Goal: Transaction & Acquisition: Obtain resource

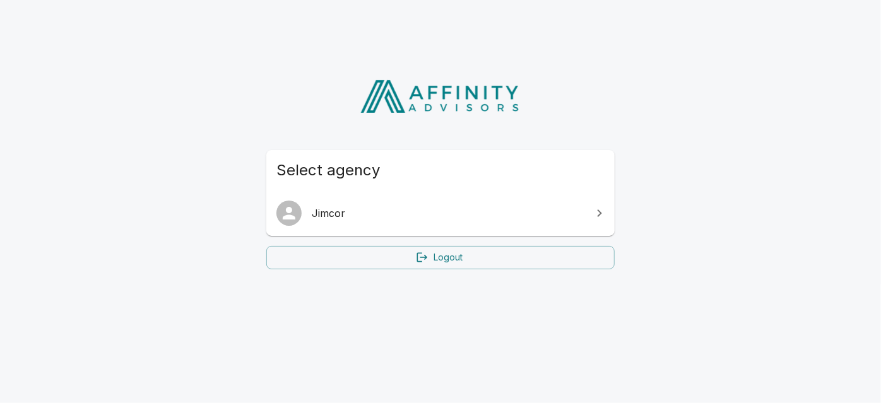
click at [318, 218] on span "Jimcor" at bounding box center [448, 213] width 273 height 15
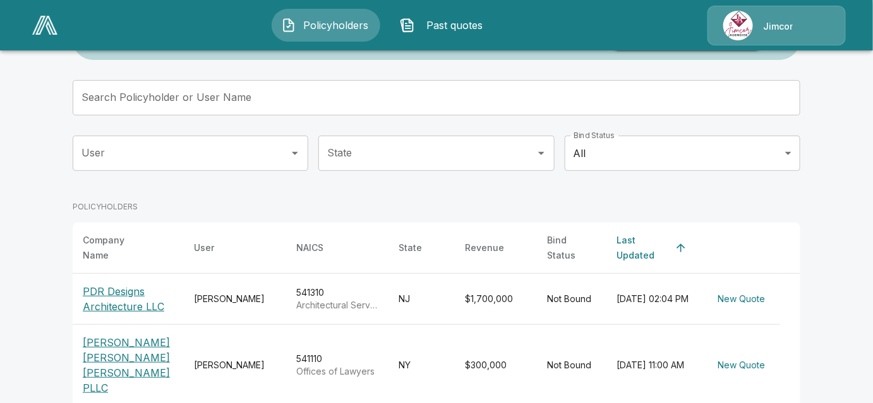
scroll to position [114, 0]
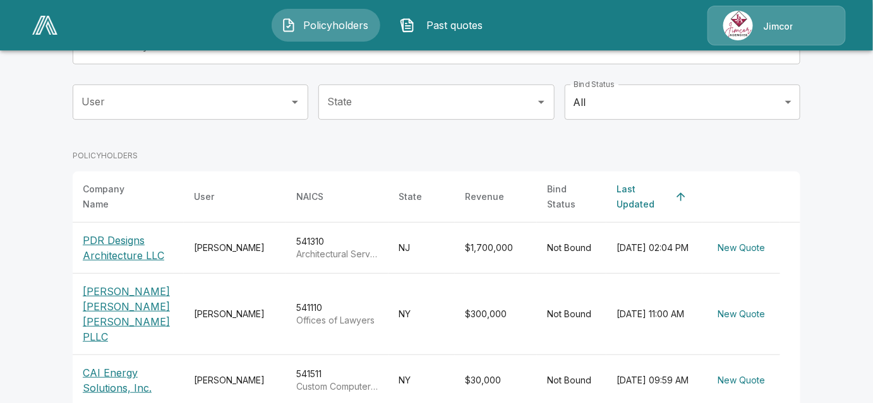
click at [117, 301] on p "[PERSON_NAME] [PERSON_NAME] [PERSON_NAME] PLLC" at bounding box center [128, 314] width 91 height 61
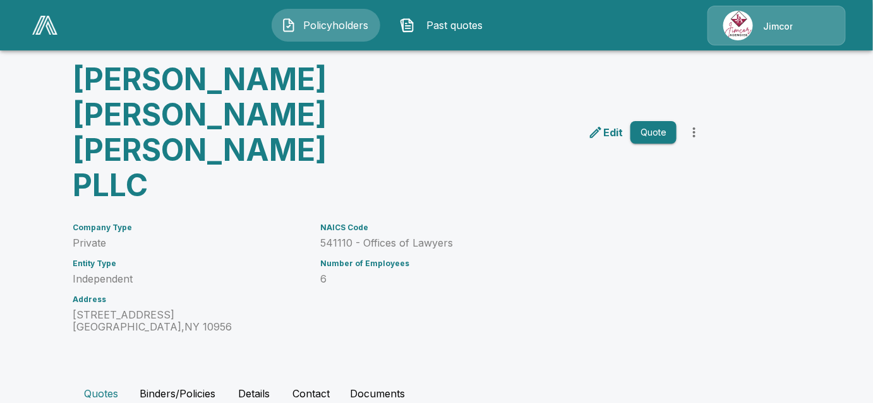
scroll to position [188, 0]
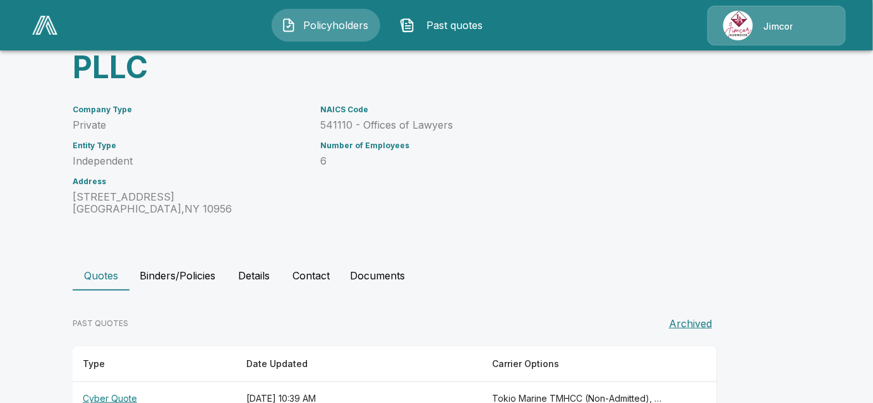
click at [121, 383] on th "Cyber Quote" at bounding box center [155, 399] width 164 height 33
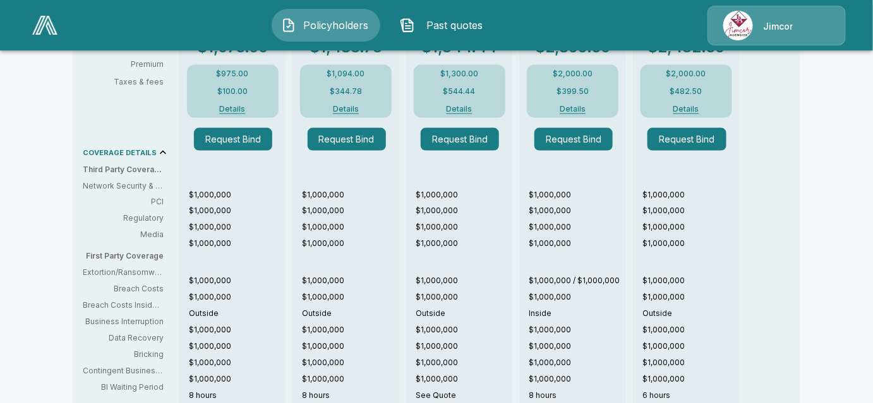
scroll to position [590, 0]
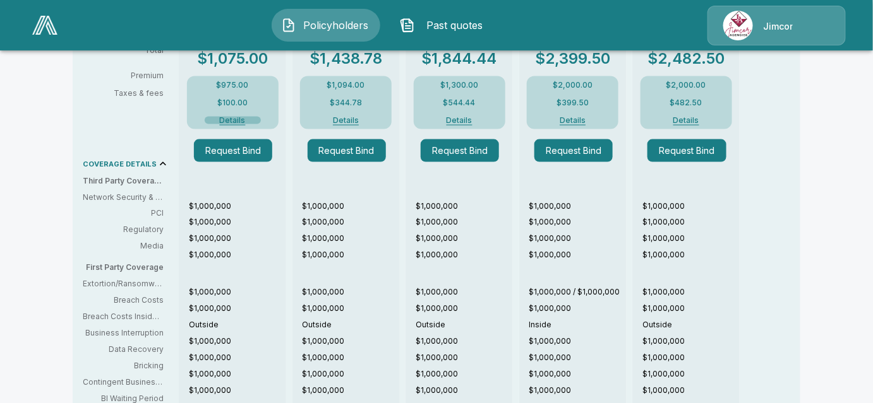
click at [246, 117] on button "Details" at bounding box center [233, 121] width 56 height 8
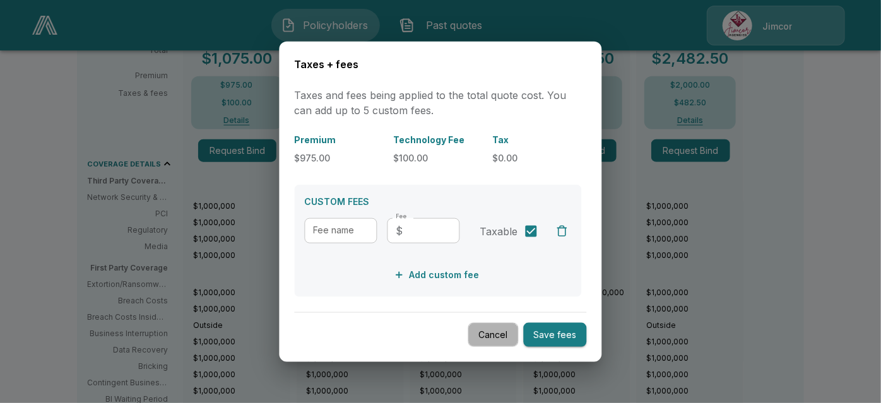
click at [514, 331] on button "Cancel" at bounding box center [493, 335] width 51 height 25
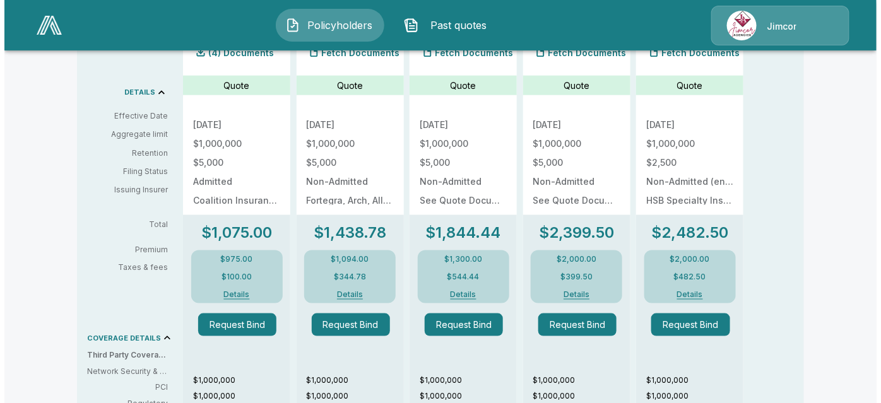
scroll to position [417, 0]
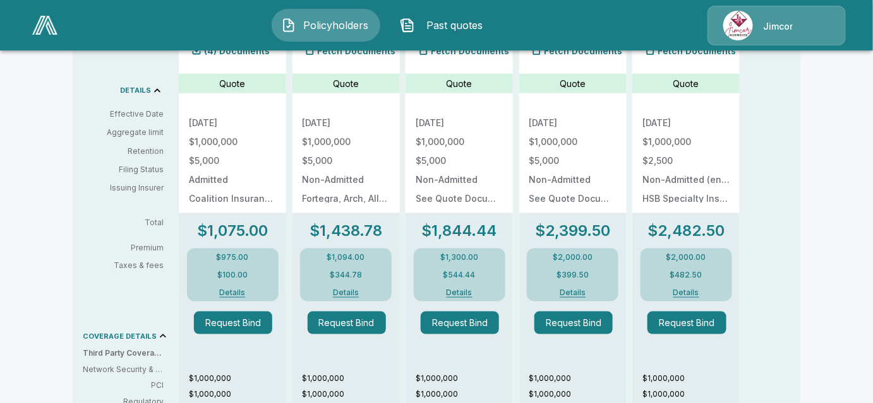
click at [362, 289] on button "Details" at bounding box center [346, 293] width 56 height 8
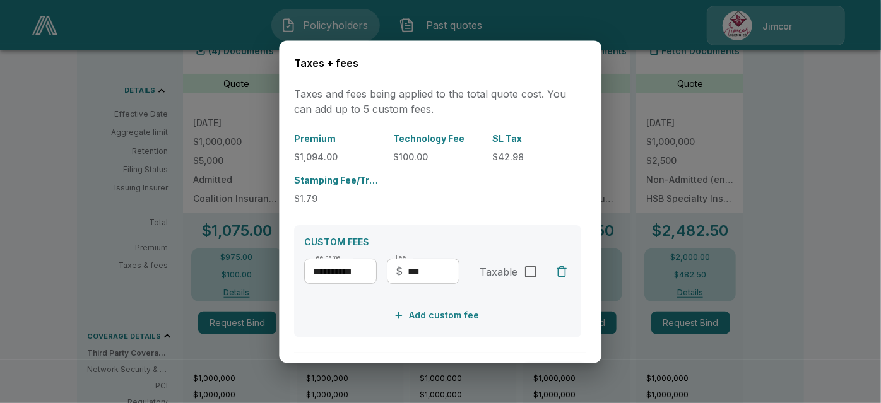
click at [850, 189] on div at bounding box center [440, 201] width 881 height 403
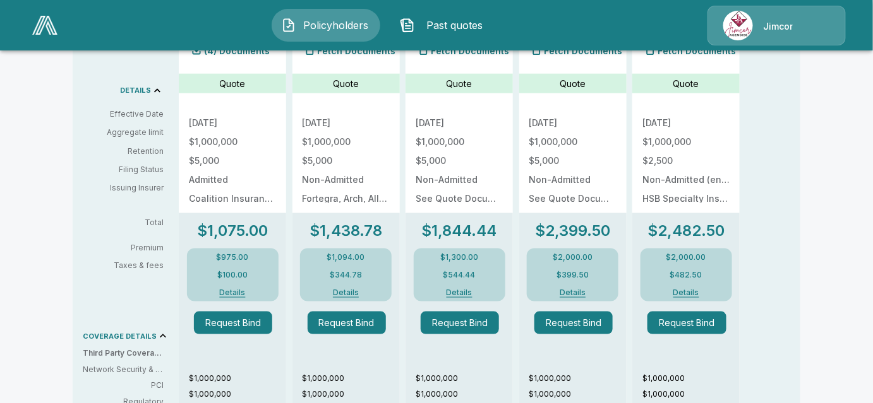
click at [352, 289] on button "Details" at bounding box center [346, 293] width 56 height 8
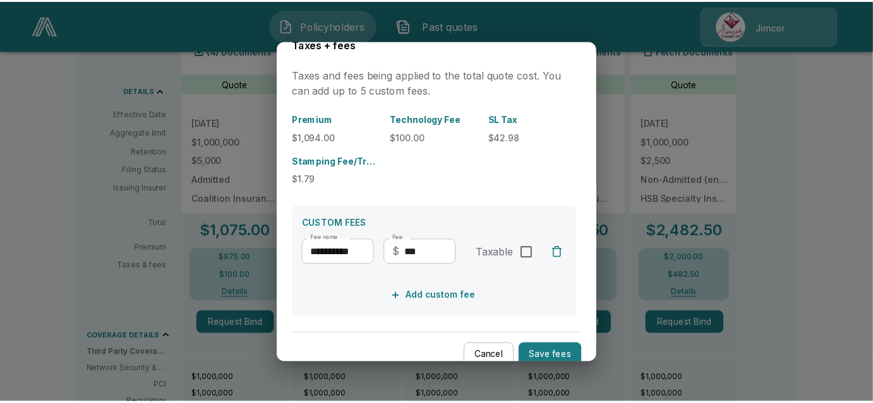
scroll to position [39, 0]
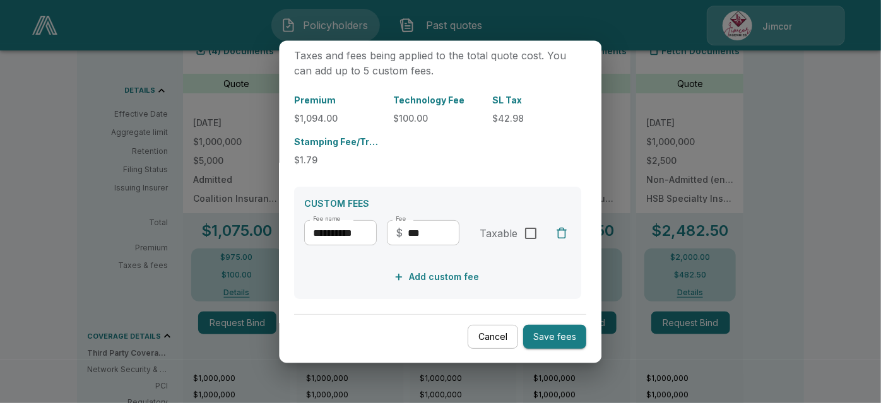
click at [561, 335] on button "Save fees" at bounding box center [555, 337] width 63 height 25
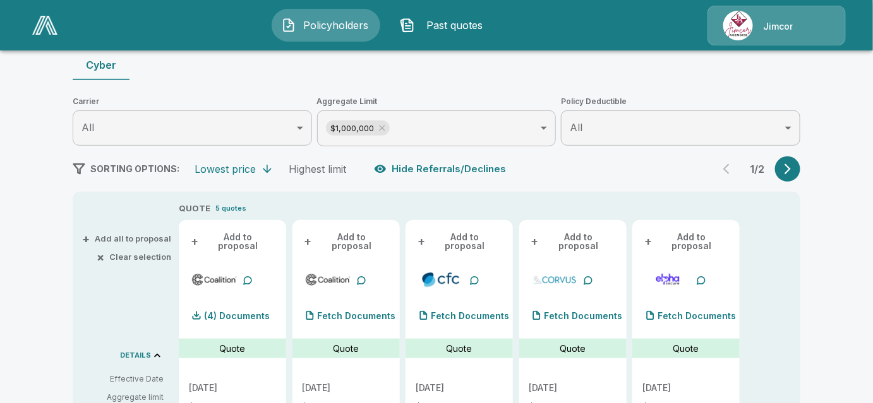
scroll to position [172, 0]
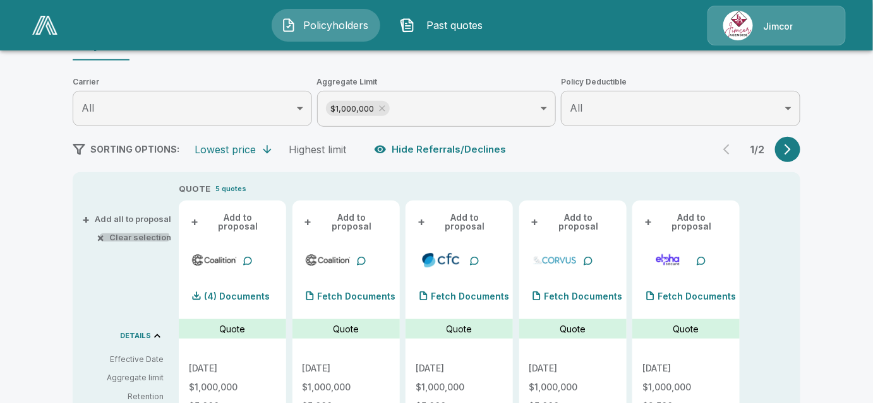
click at [103, 237] on span "×" at bounding box center [101, 238] width 8 height 8
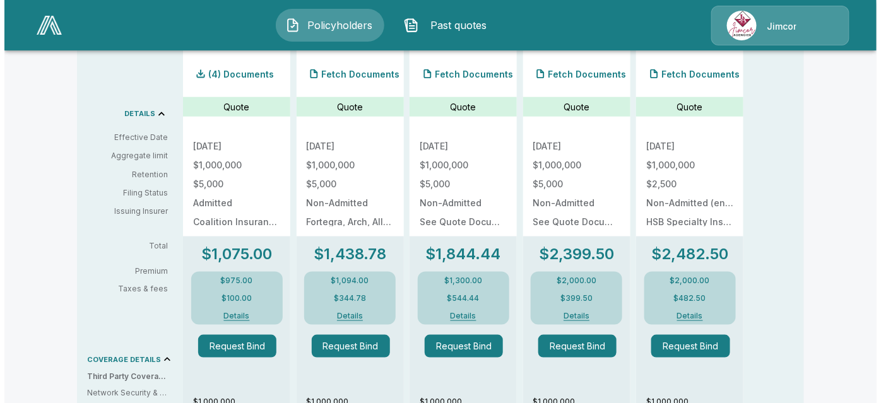
scroll to position [402, 0]
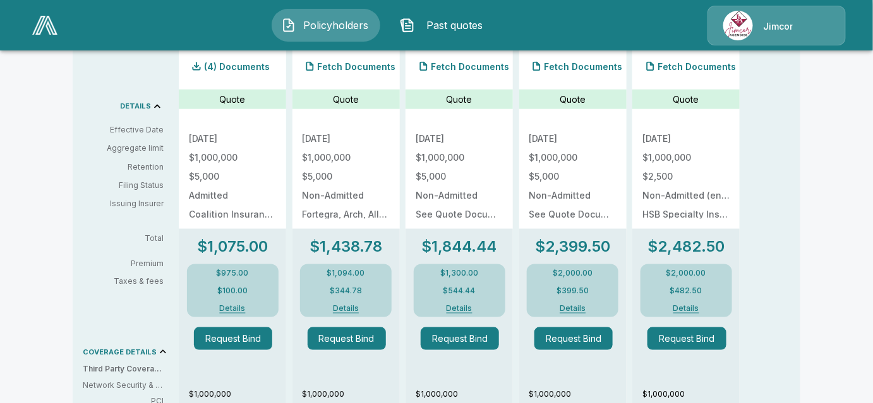
click at [462, 305] on button "Details" at bounding box center [459, 309] width 56 height 8
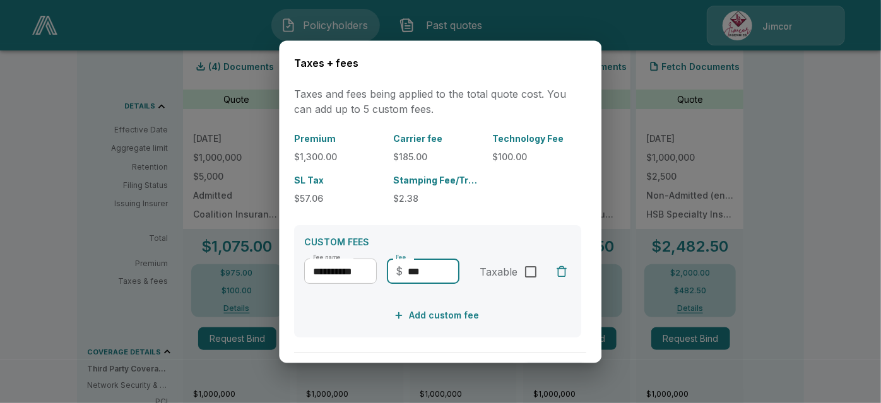
drag, startPoint x: 448, startPoint y: 274, endPoint x: 378, endPoint y: 270, distance: 70.2
click at [378, 270] on div "**********" at bounding box center [382, 276] width 155 height 35
type input "***"
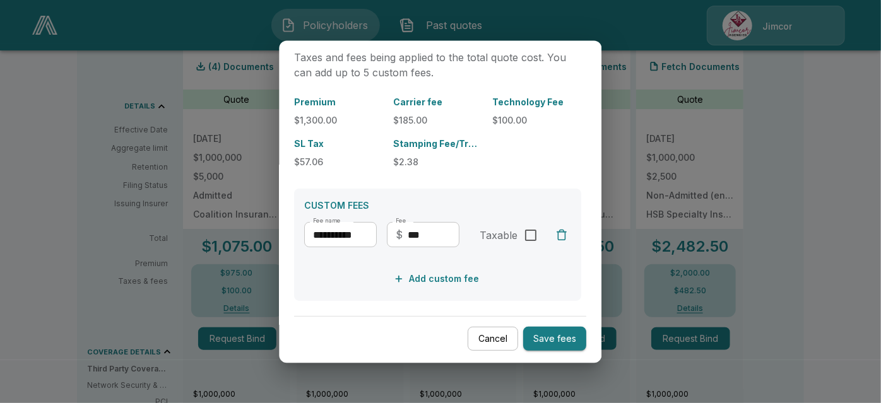
scroll to position [39, 0]
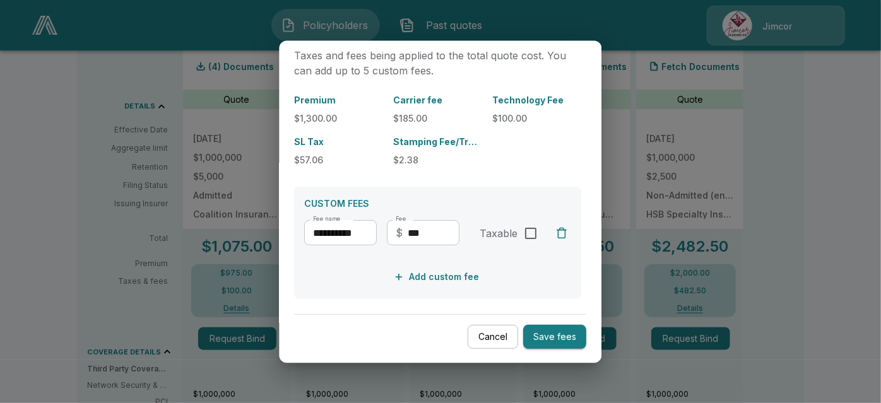
click at [544, 335] on button "Save fees" at bounding box center [555, 337] width 63 height 25
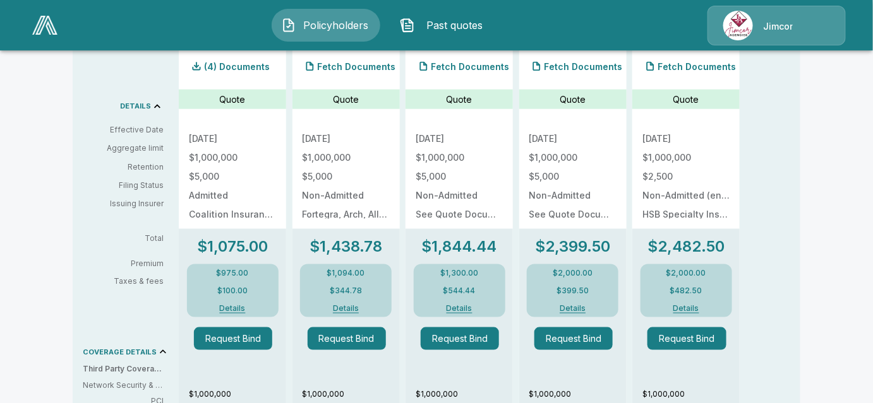
click at [467, 305] on button "Details" at bounding box center [459, 309] width 56 height 8
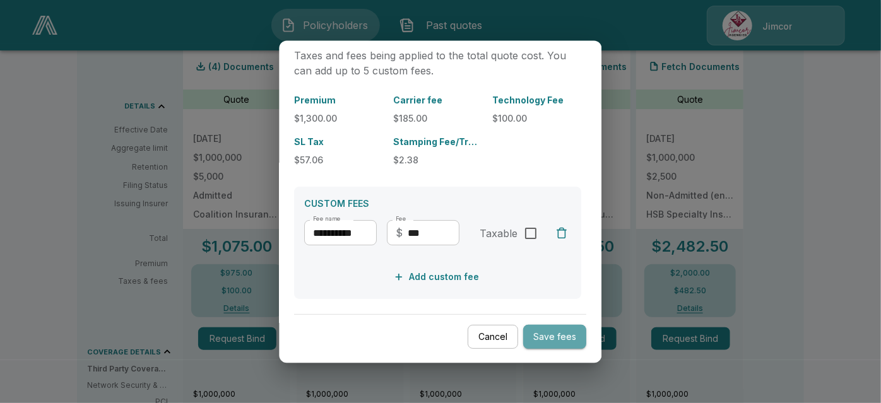
click at [537, 342] on button "Save fees" at bounding box center [555, 337] width 63 height 25
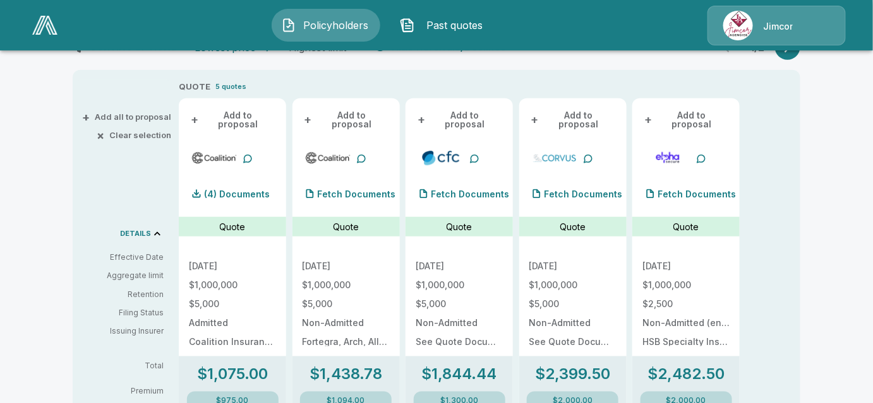
scroll to position [172, 0]
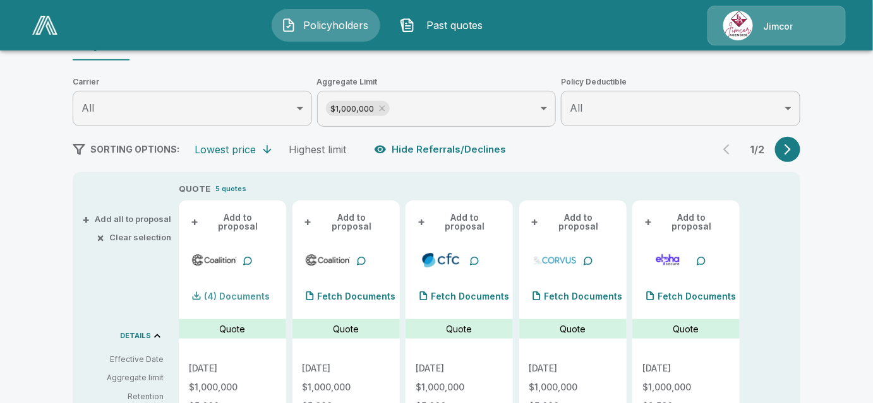
click at [255, 292] on p "(4) Documents" at bounding box center [237, 296] width 66 height 9
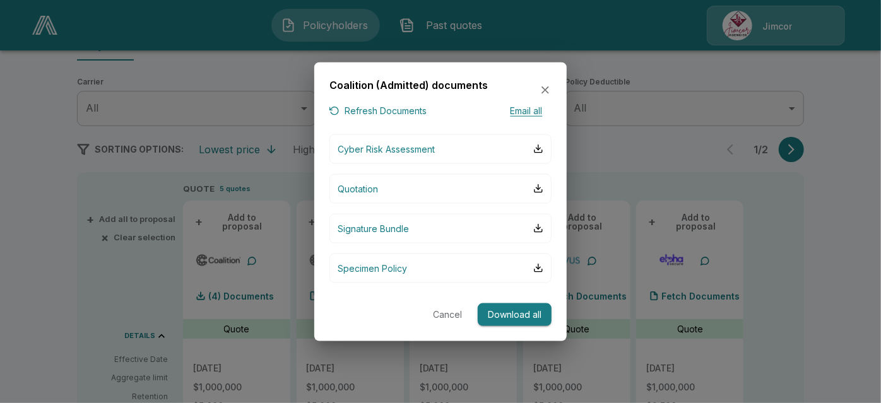
click at [549, 92] on icon "button" at bounding box center [545, 90] width 13 height 13
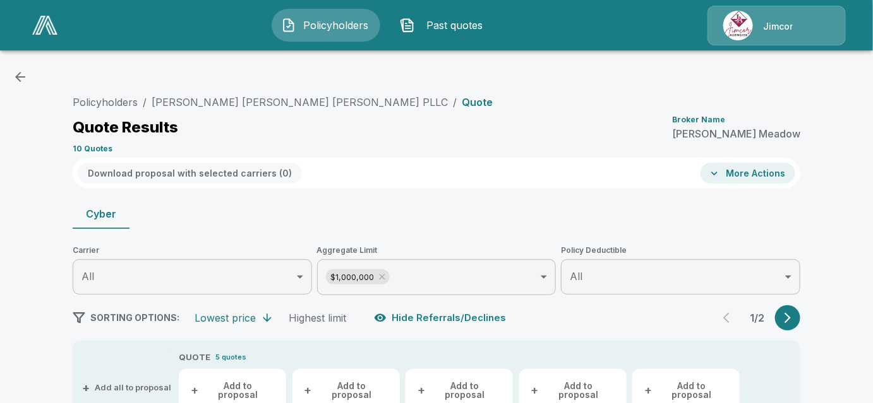
scroll to position [0, 0]
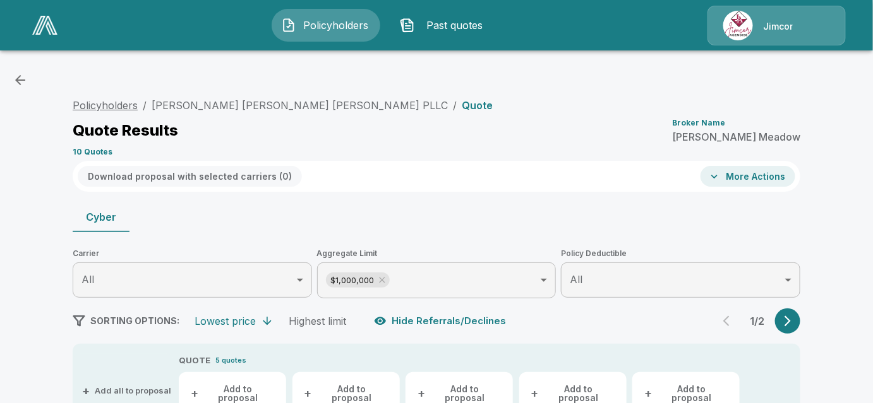
click at [106, 109] on link "Policyholders" at bounding box center [105, 105] width 65 height 13
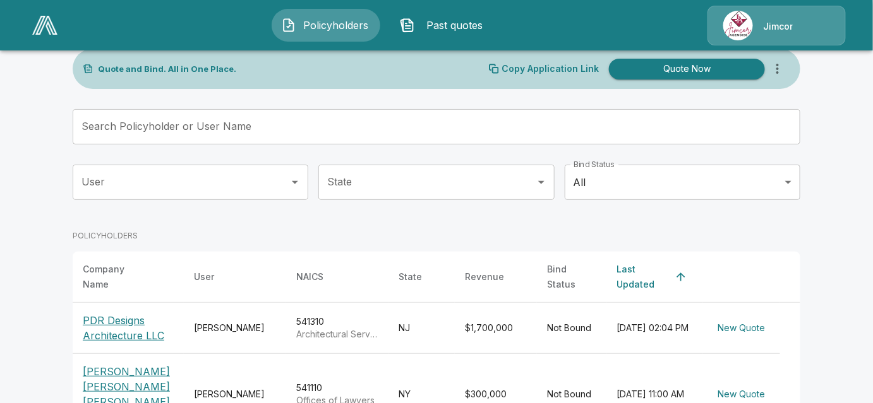
scroll to position [229, 0]
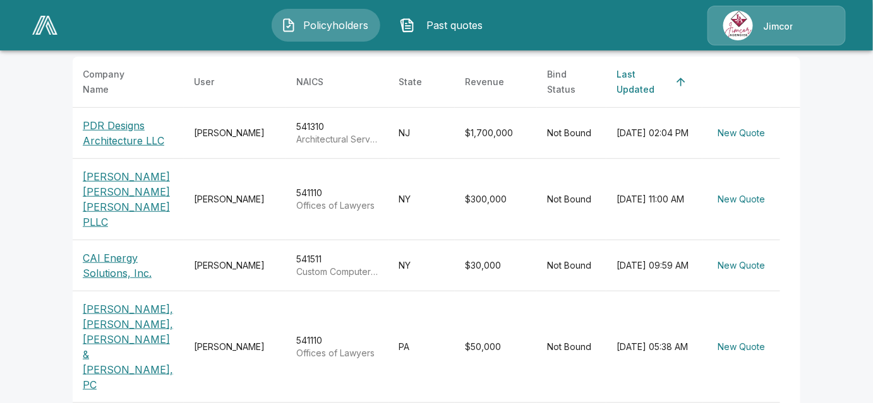
click at [117, 251] on p "CAI Energy Solutions, Inc." at bounding box center [128, 266] width 91 height 30
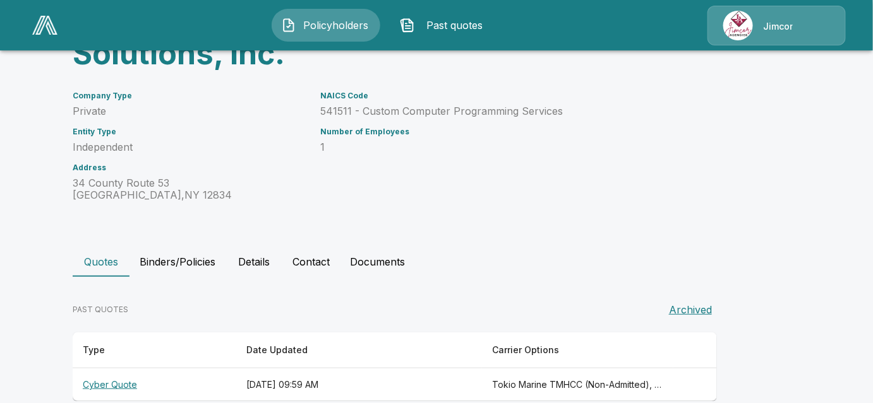
scroll to position [153, 0]
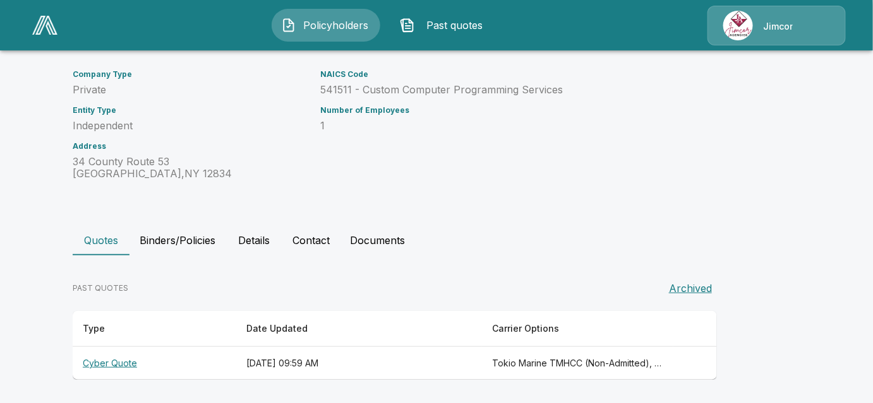
click at [109, 363] on th "Cyber Quote" at bounding box center [155, 363] width 164 height 33
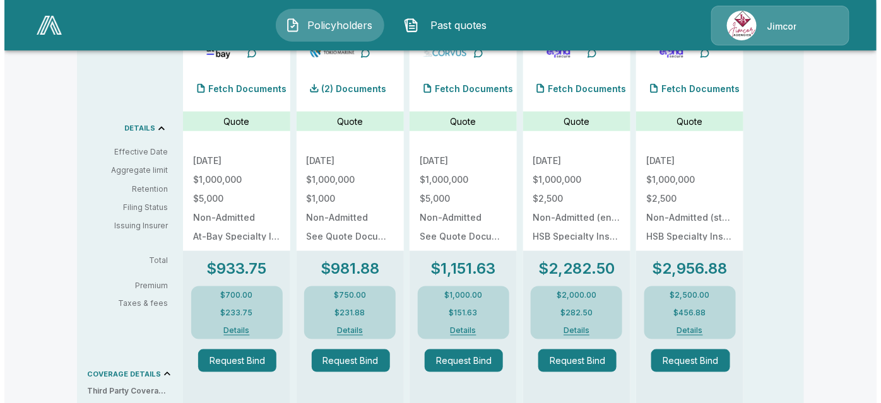
scroll to position [382, 0]
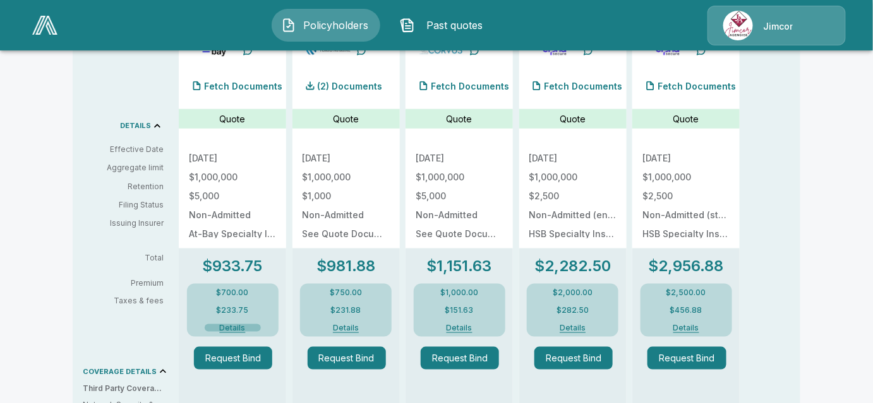
click at [237, 325] on button "Details" at bounding box center [233, 329] width 56 height 8
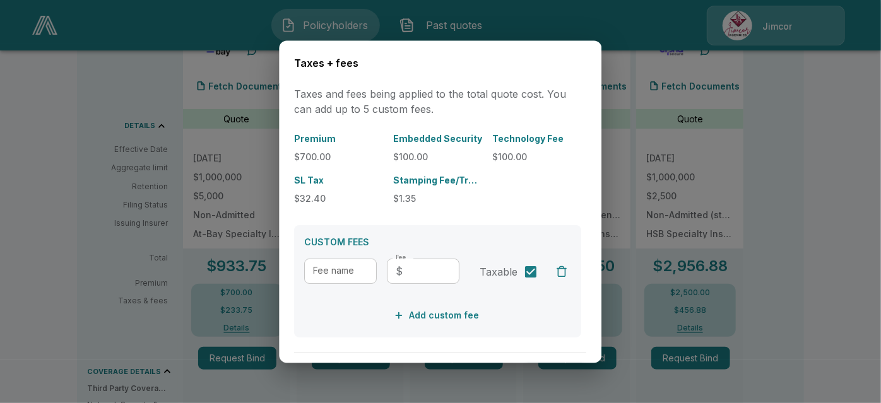
click at [340, 265] on input "Fee name" at bounding box center [341, 271] width 73 height 25
type input "**********"
type input "***"
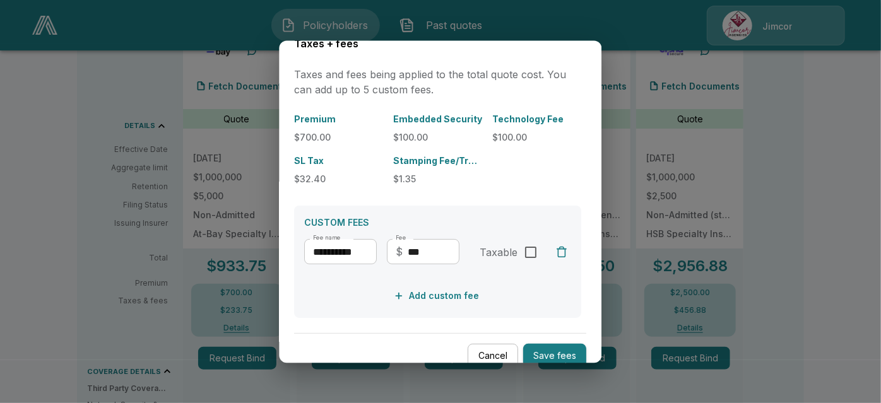
scroll to position [39, 0]
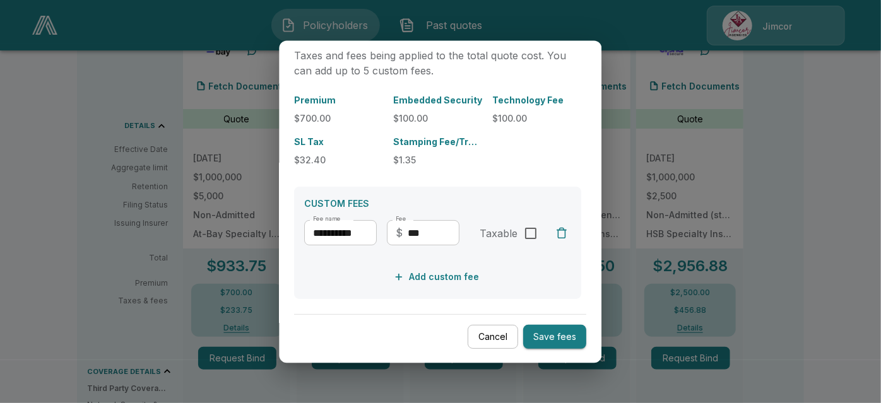
click at [553, 343] on button "Save fees" at bounding box center [555, 337] width 63 height 25
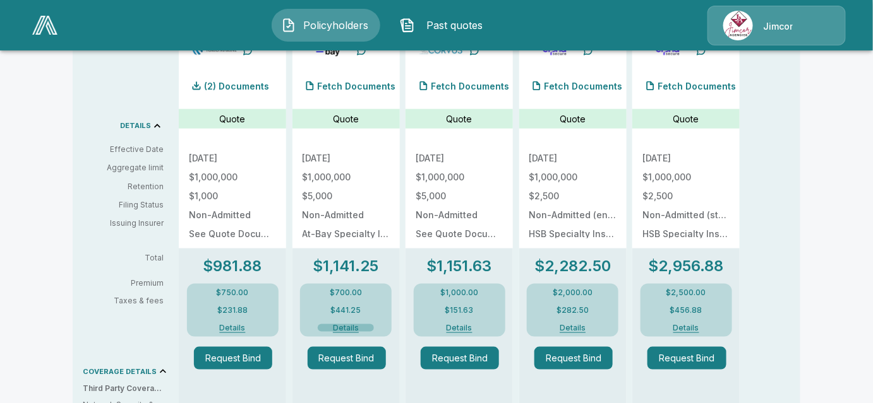
click at [346, 325] on button "Details" at bounding box center [346, 329] width 56 height 8
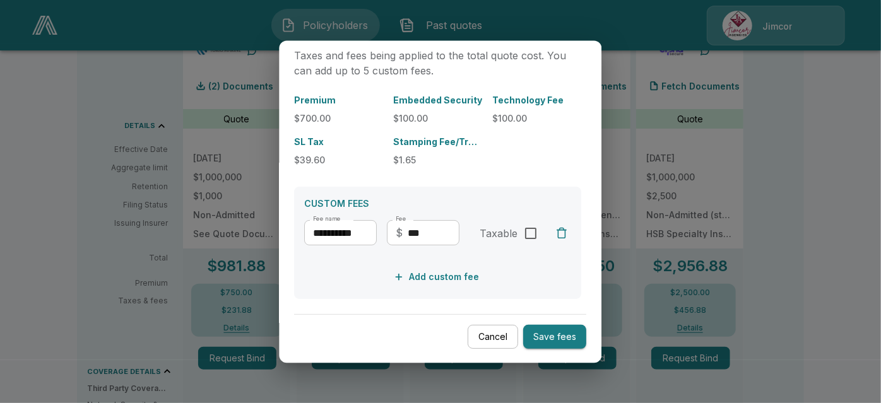
click at [547, 340] on button "Save fees" at bounding box center [555, 337] width 63 height 25
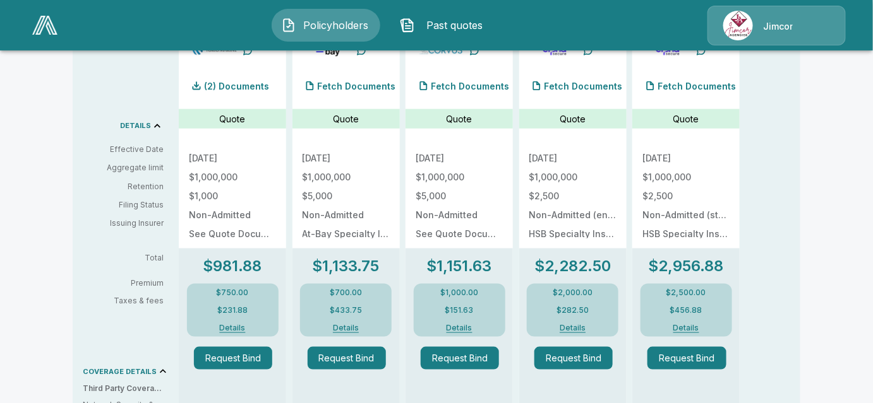
click at [247, 325] on button "Details" at bounding box center [233, 329] width 56 height 8
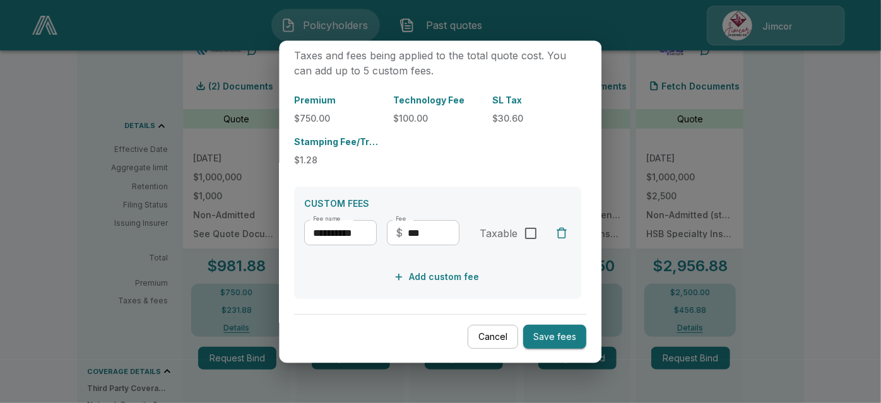
click at [498, 350] on div "**********" at bounding box center [441, 201] width 323 height 323
click at [483, 337] on button "Cancel" at bounding box center [493, 337] width 51 height 25
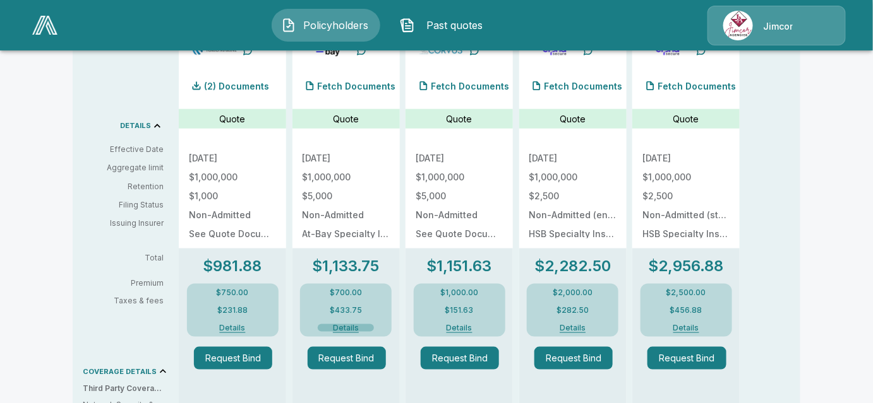
click at [357, 325] on button "Details" at bounding box center [346, 329] width 56 height 8
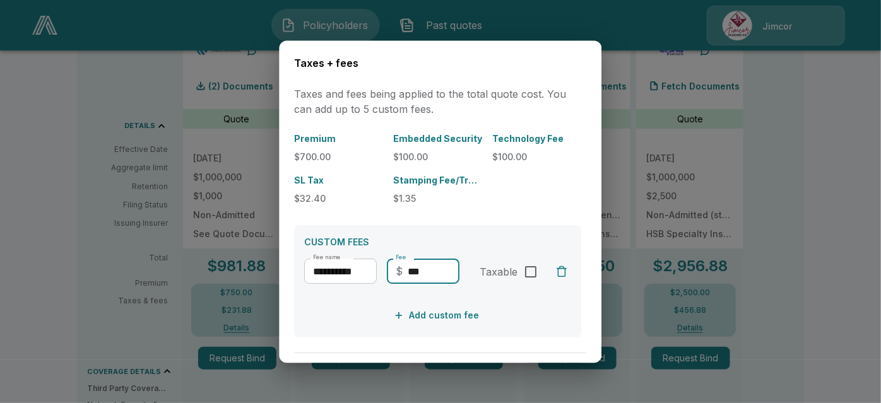
drag, startPoint x: 362, startPoint y: 266, endPoint x: 342, endPoint y: 266, distance: 19.6
click at [342, 266] on div "**********" at bounding box center [382, 276] width 155 height 35
type input "*"
type input "***"
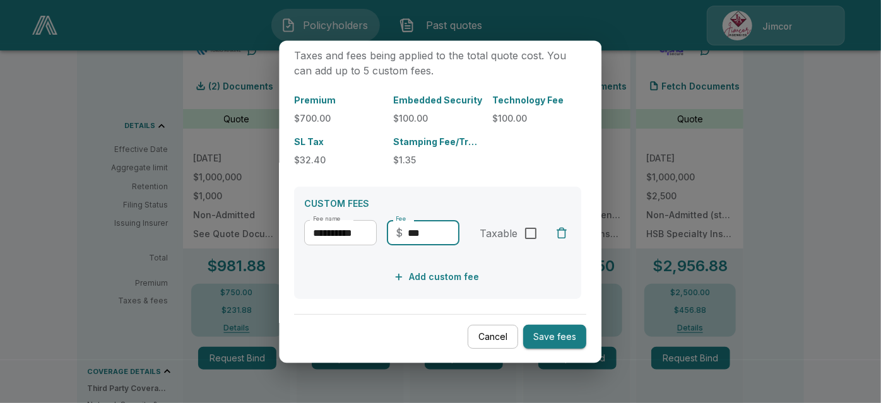
click at [550, 350] on div "**********" at bounding box center [441, 201] width 323 height 323
click at [553, 338] on button "Save fees" at bounding box center [555, 337] width 63 height 25
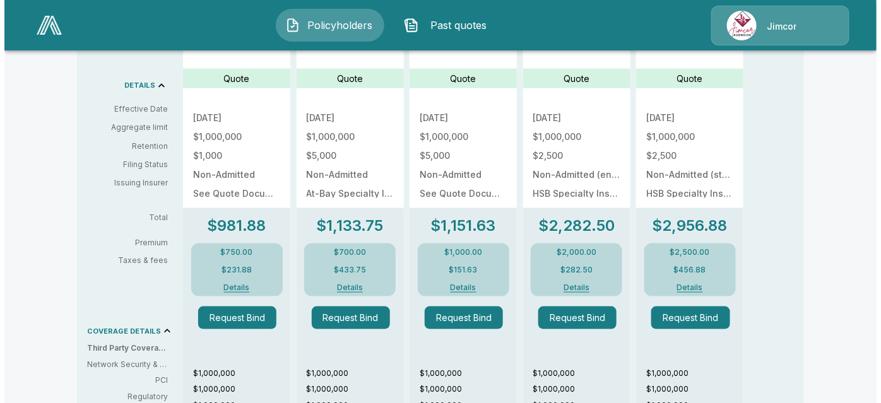
scroll to position [516, 0]
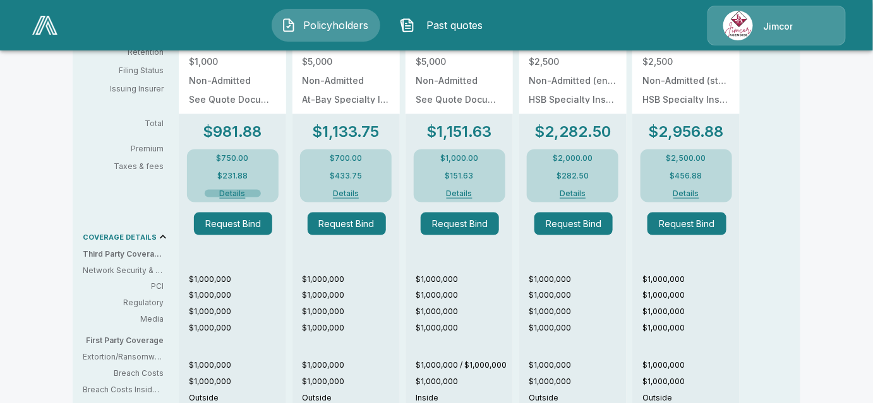
click at [244, 190] on button "Details" at bounding box center [233, 194] width 56 height 8
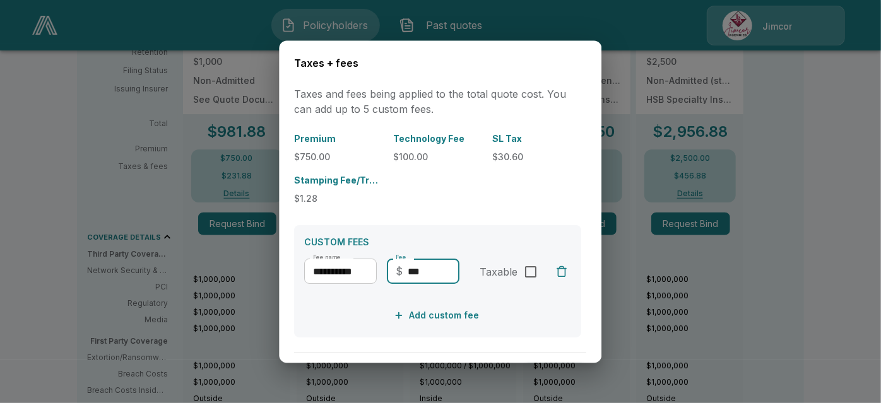
drag, startPoint x: 441, startPoint y: 280, endPoint x: 387, endPoint y: 284, distance: 54.4
click at [387, 284] on div "**********" at bounding box center [382, 276] width 155 height 35
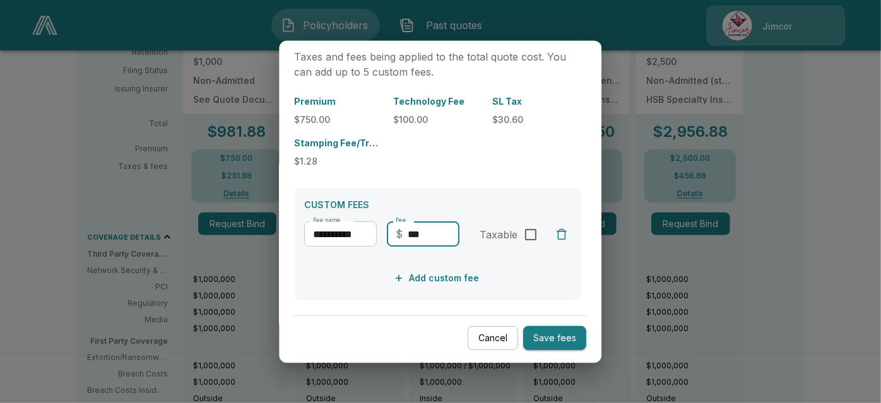
scroll to position [39, 0]
type input "***"
click at [564, 331] on button "Save fees" at bounding box center [555, 337] width 63 height 25
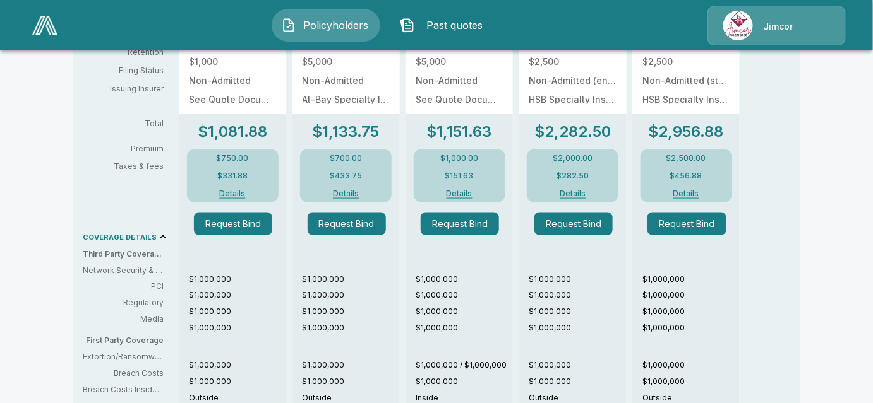
click at [473, 190] on button "Details" at bounding box center [459, 194] width 56 height 8
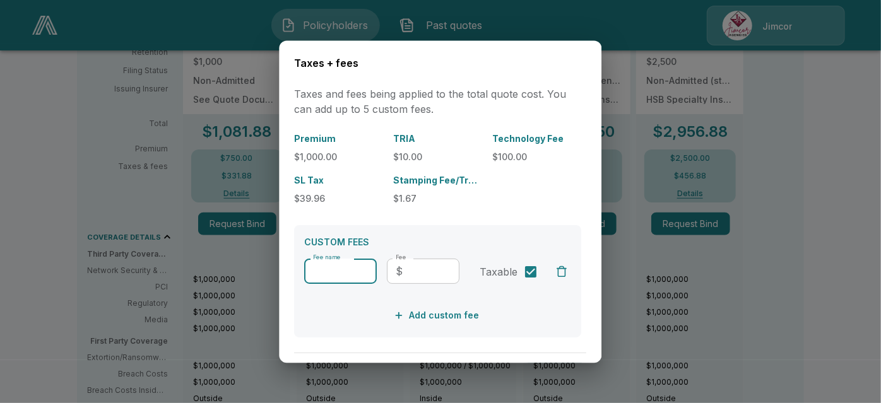
click at [348, 271] on input "Fee name" at bounding box center [341, 271] width 73 height 25
type input "**********"
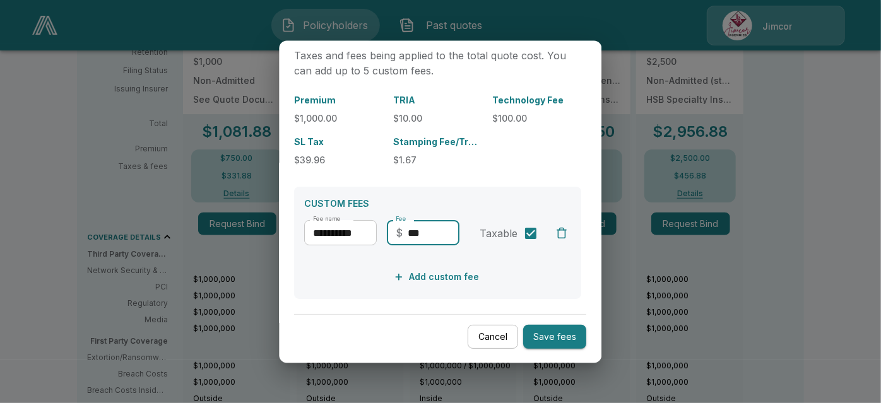
type input "***"
click at [542, 345] on button "Save fees" at bounding box center [555, 337] width 63 height 25
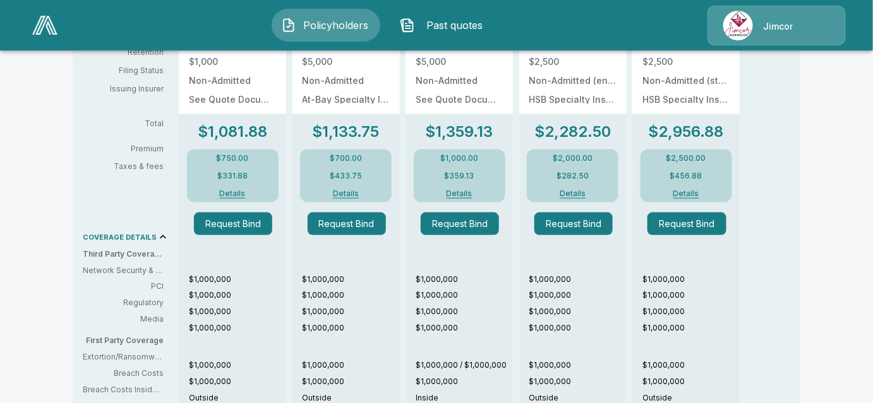
click at [468, 190] on button "Details" at bounding box center [459, 194] width 56 height 8
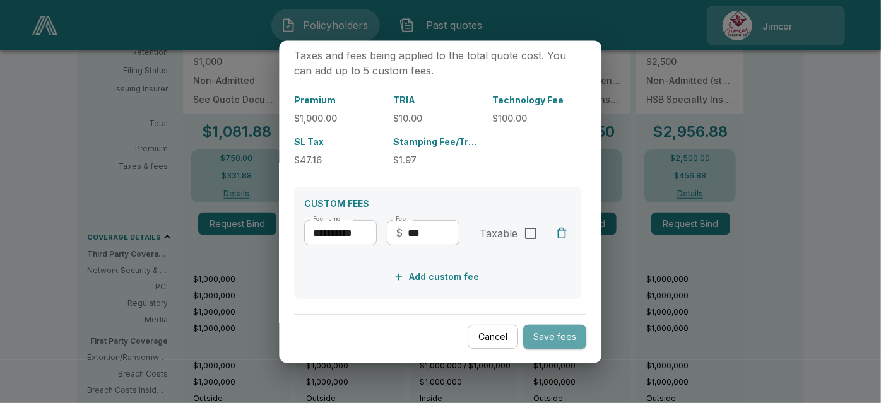
click at [547, 331] on button "Save fees" at bounding box center [555, 337] width 63 height 25
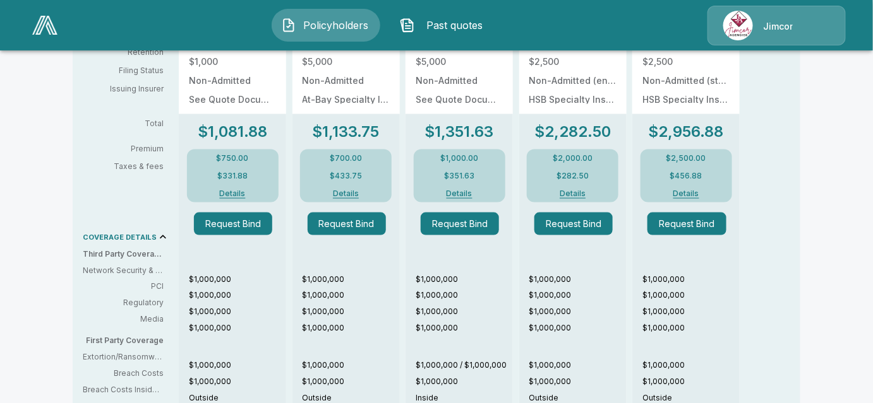
click at [579, 190] on button "Details" at bounding box center [572, 194] width 56 height 8
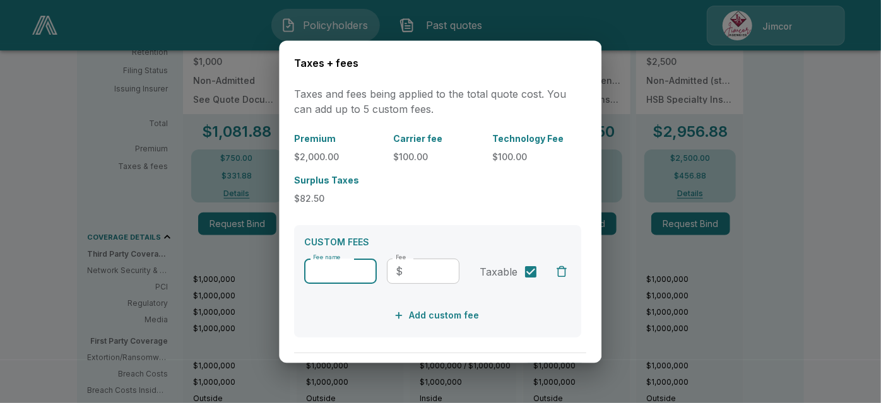
click at [354, 272] on input "Fee name" at bounding box center [341, 271] width 73 height 25
type input "**********"
type input "***"
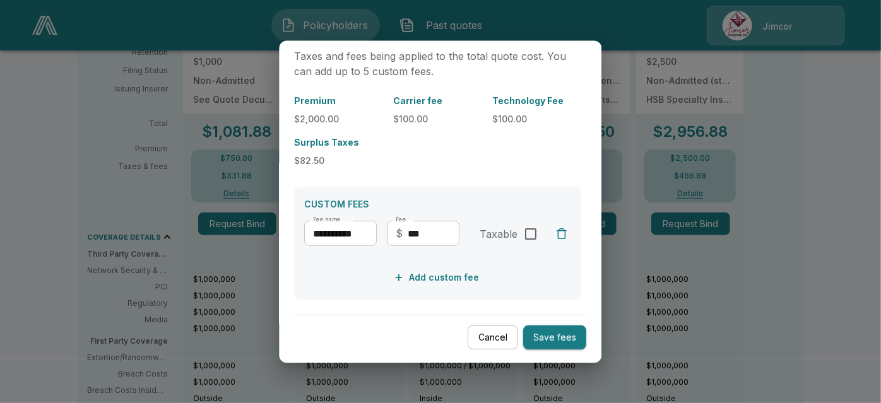
scroll to position [39, 0]
click at [566, 340] on button "Save fees" at bounding box center [555, 337] width 63 height 25
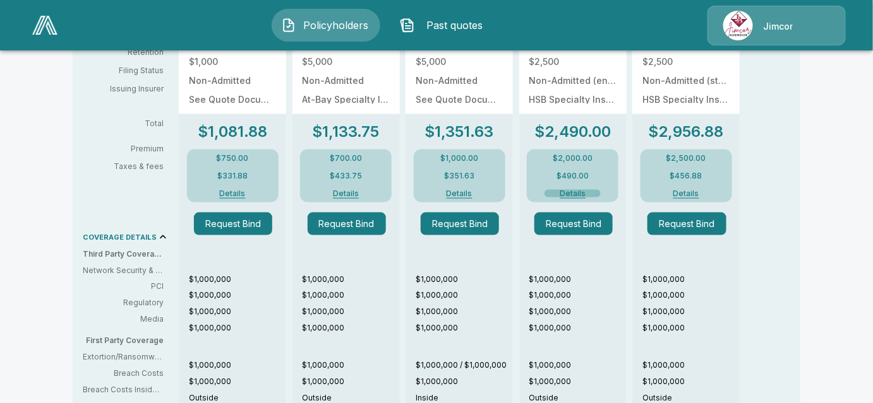
click at [566, 190] on button "Details" at bounding box center [572, 194] width 56 height 8
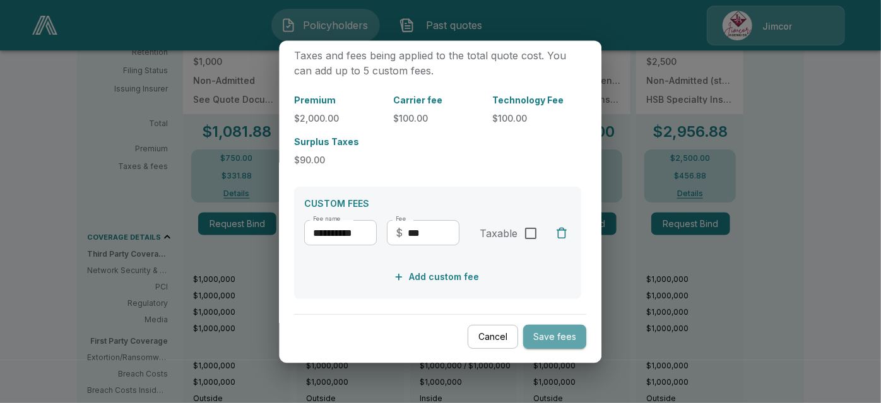
click at [551, 331] on button "Save fees" at bounding box center [555, 337] width 63 height 25
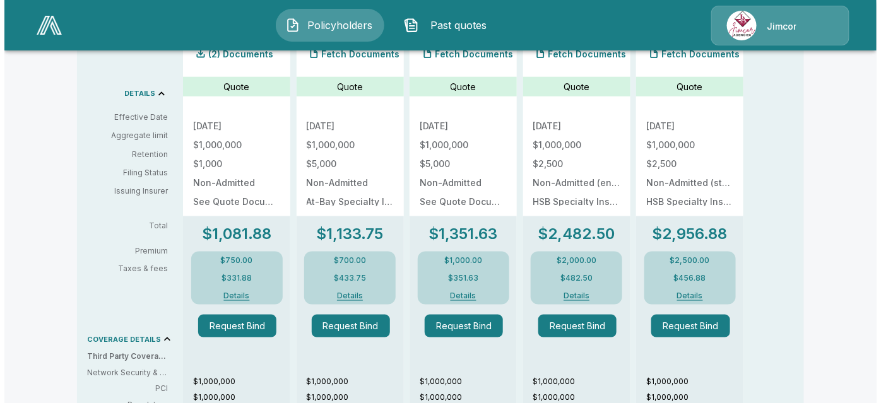
scroll to position [402, 0]
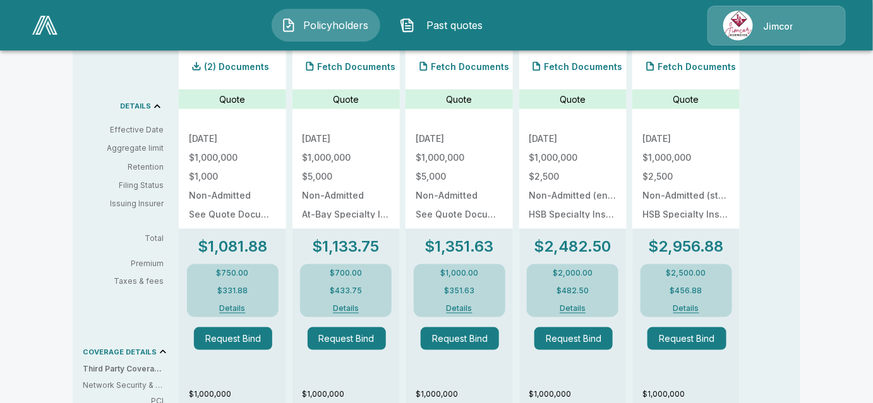
click at [578, 305] on button "Details" at bounding box center [572, 309] width 56 height 8
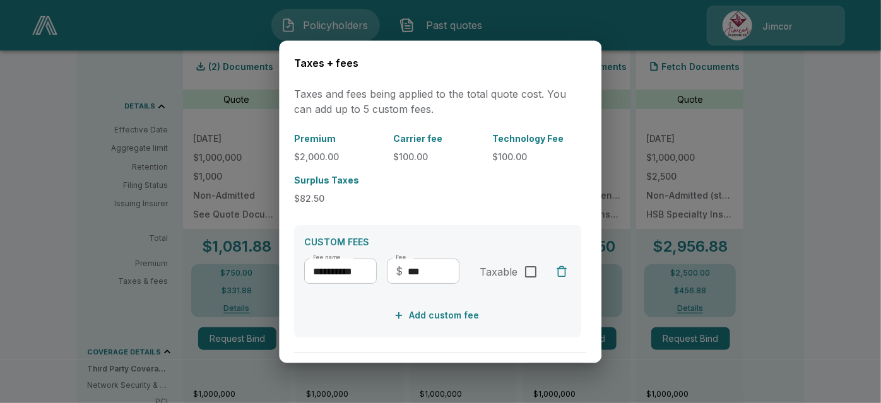
click at [788, 182] on div at bounding box center [440, 201] width 881 height 403
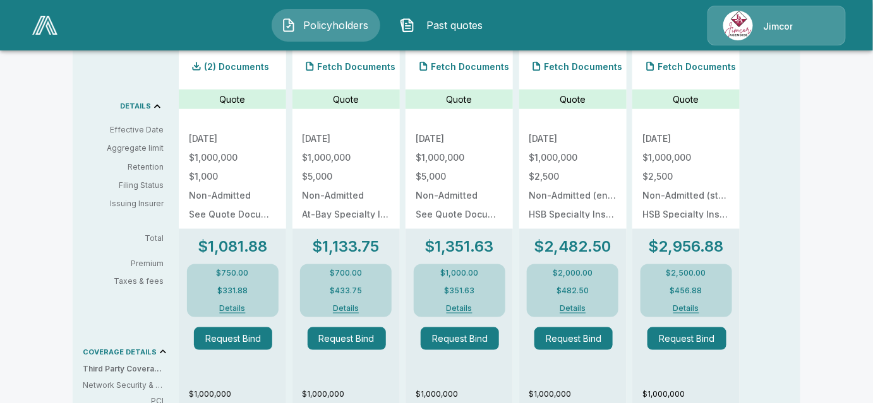
click at [686, 305] on button "Details" at bounding box center [686, 309] width 56 height 8
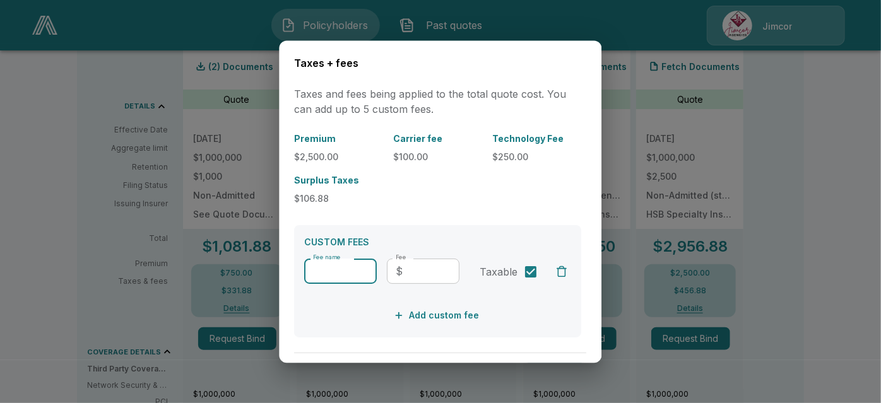
click at [357, 270] on input "Fee name" at bounding box center [341, 271] width 73 height 25
type input "**********"
type input "***"
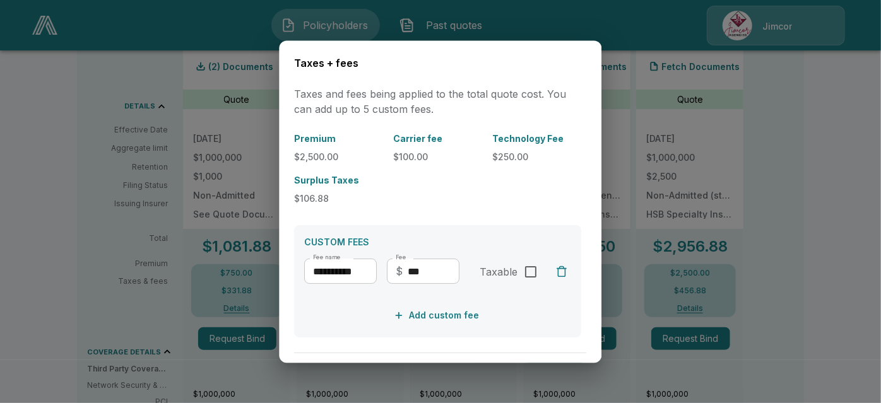
scroll to position [39, 0]
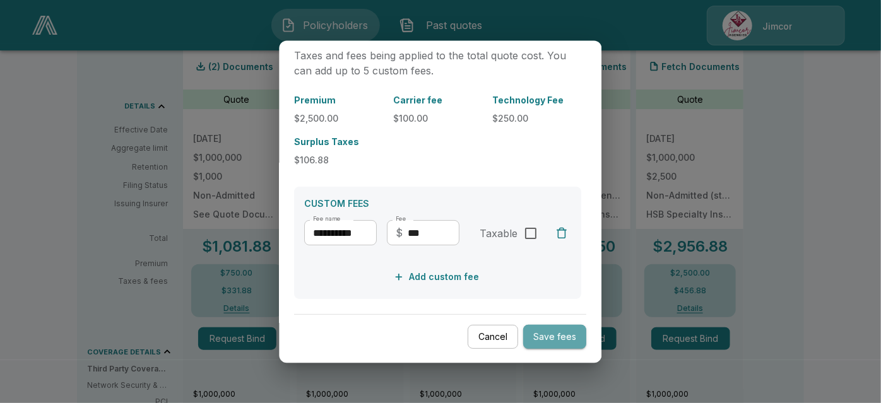
click at [545, 334] on button "Save fees" at bounding box center [555, 337] width 63 height 25
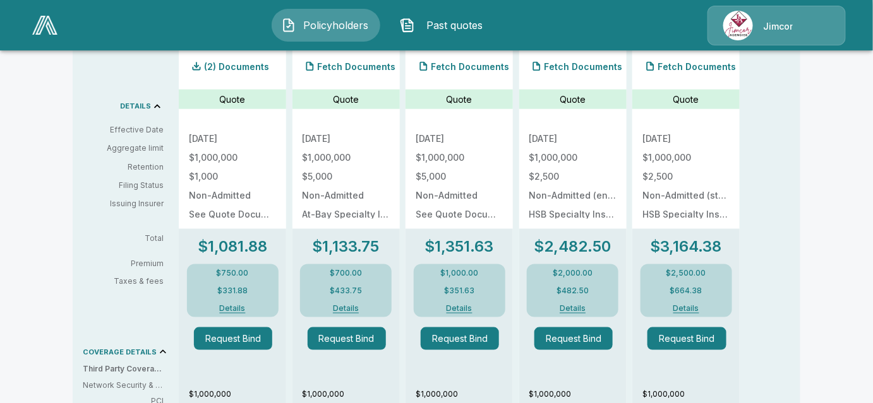
click at [692, 306] on div "$2,500.00 $664.38 Details" at bounding box center [686, 291] width 92 height 53
click at [698, 305] on button "Details" at bounding box center [686, 309] width 56 height 8
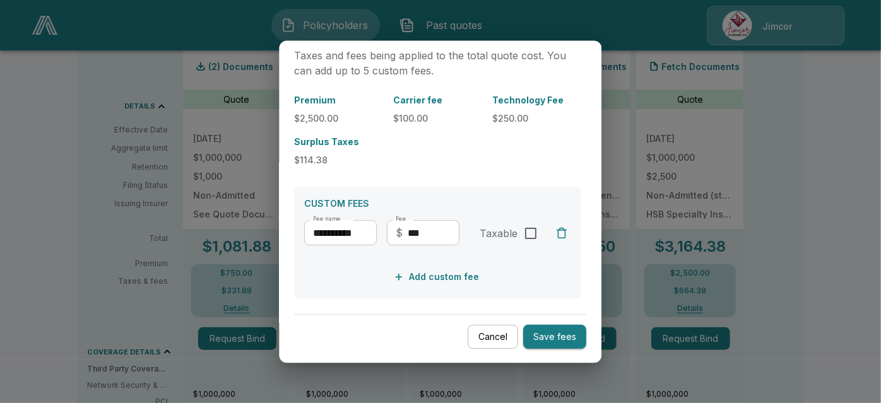
click at [566, 338] on button "Save fees" at bounding box center [555, 337] width 63 height 25
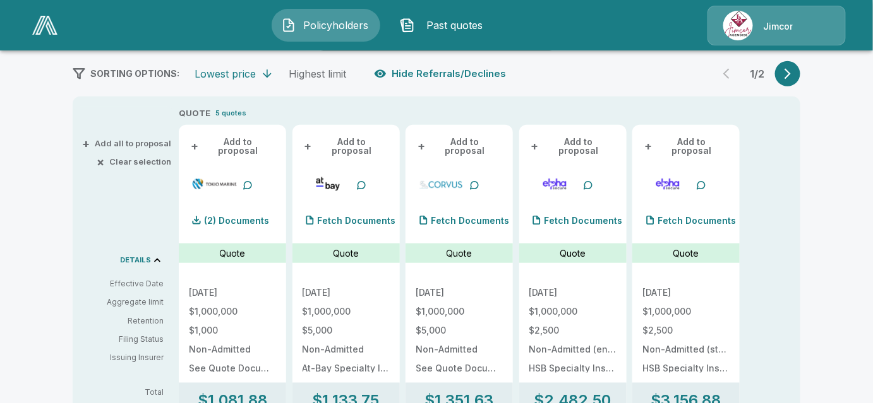
scroll to position [229, 0]
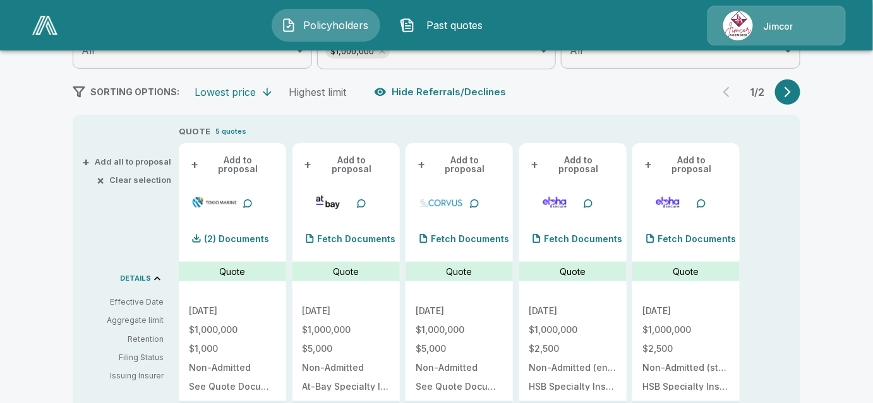
click at [784, 91] on button "button" at bounding box center [787, 92] width 25 height 25
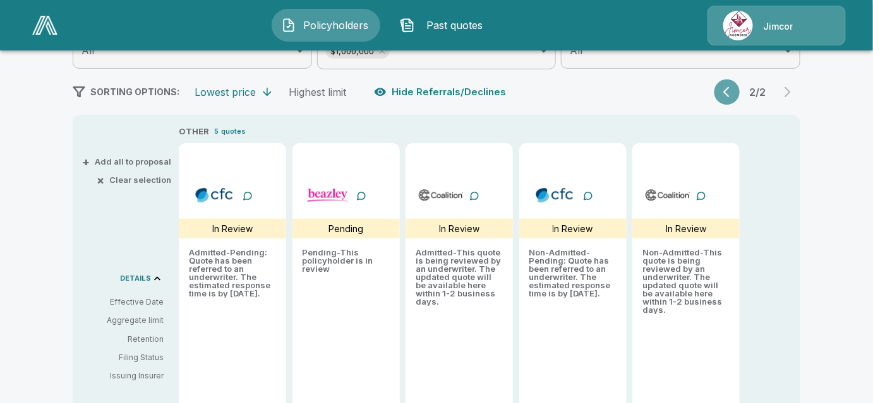
click at [727, 96] on icon "button" at bounding box center [729, 92] width 13 height 13
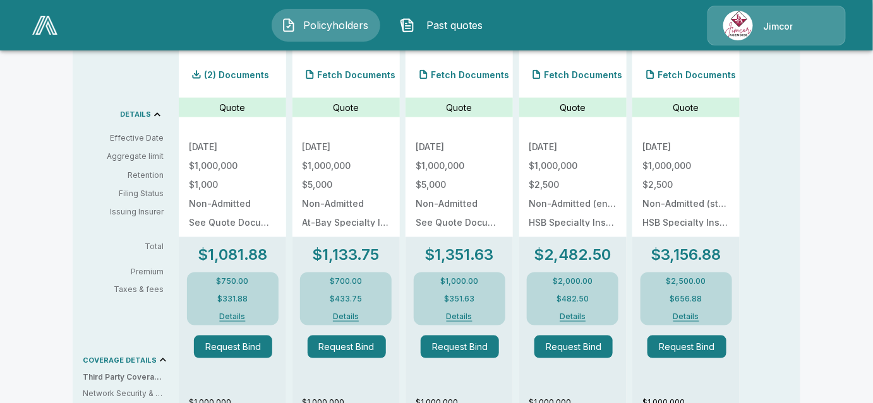
scroll to position [287, 0]
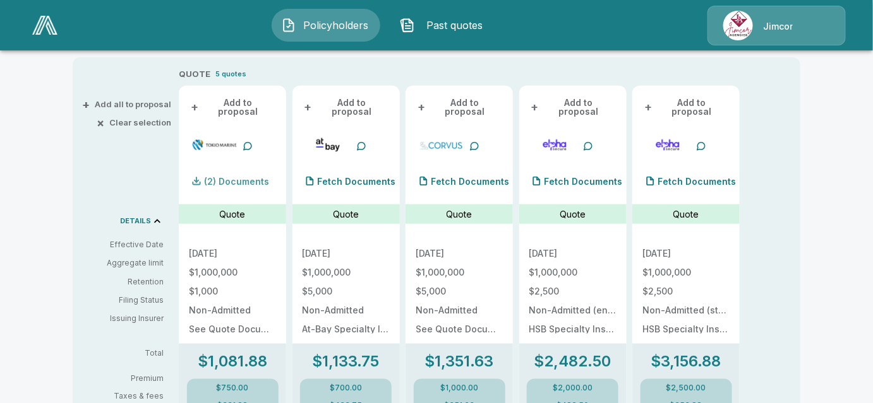
click at [239, 177] on p "(2) Documents" at bounding box center [236, 181] width 65 height 9
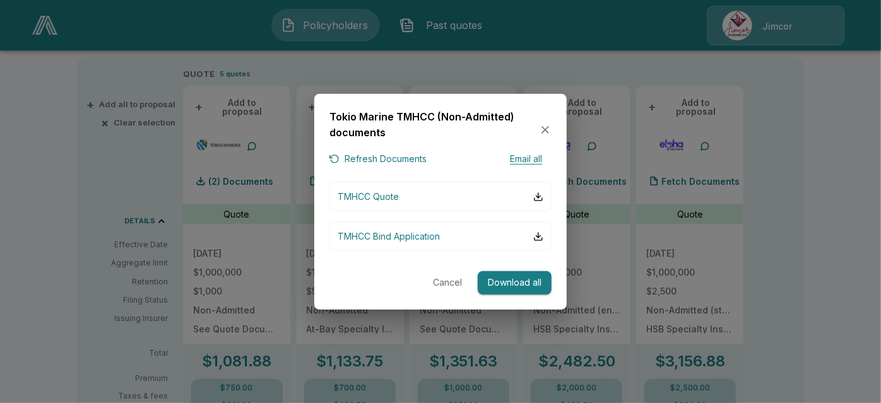
click at [393, 158] on button "Refresh Documents" at bounding box center [378, 160] width 97 height 16
click at [515, 160] on button "Email all" at bounding box center [526, 160] width 51 height 16
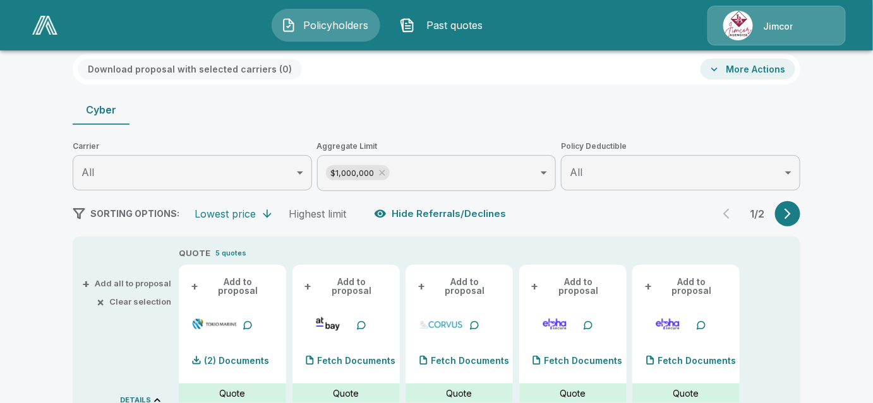
scroll to position [114, 0]
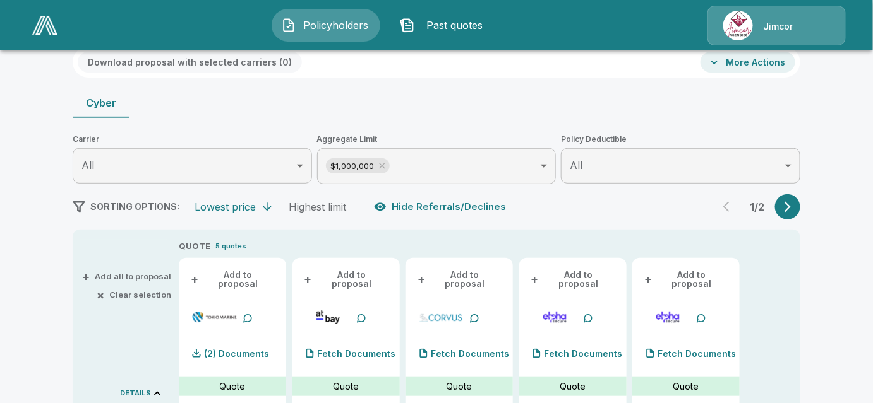
click at [90, 277] on span "+" at bounding box center [86, 277] width 8 height 8
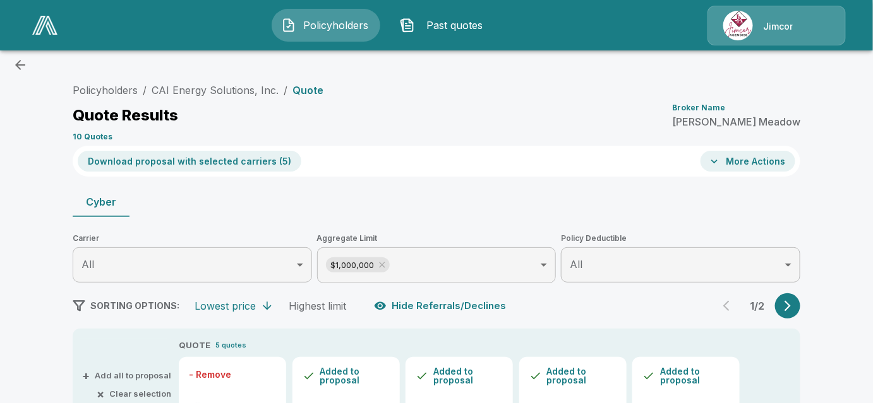
scroll to position [0, 0]
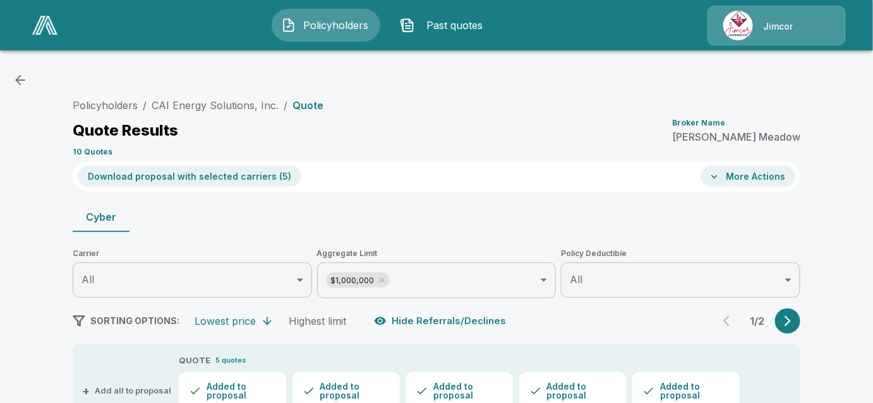
click at [204, 173] on button "Download proposal with selected carriers ( 5 )" at bounding box center [190, 176] width 224 height 21
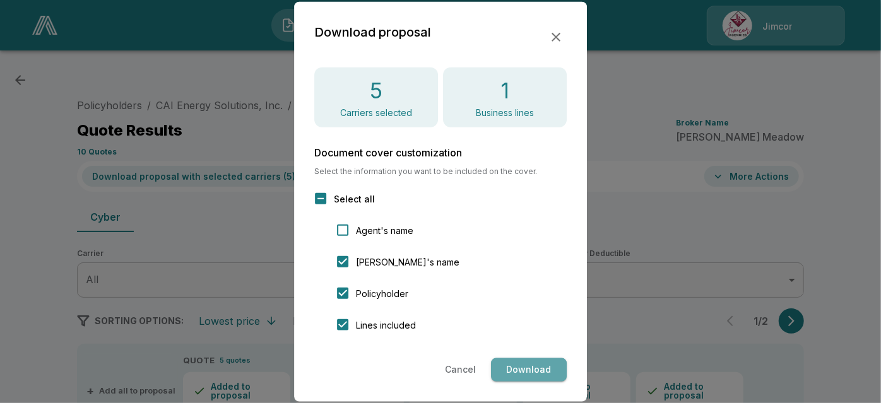
click at [528, 367] on button "Download" at bounding box center [529, 370] width 76 height 23
click at [565, 37] on button "button" at bounding box center [556, 36] width 21 height 21
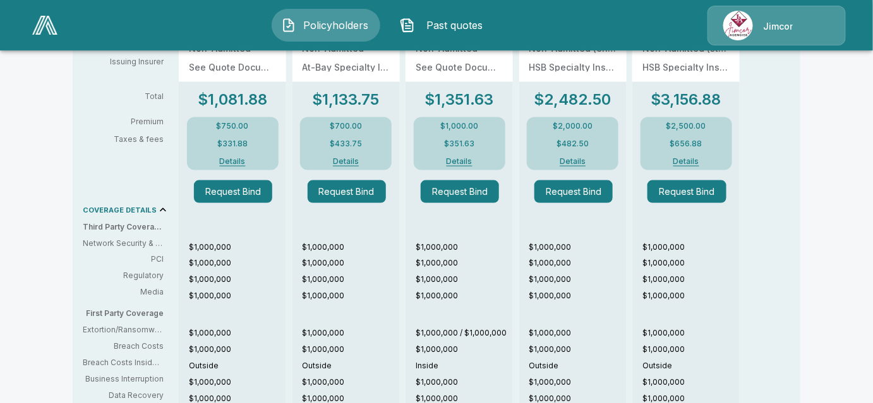
scroll to position [532, 0]
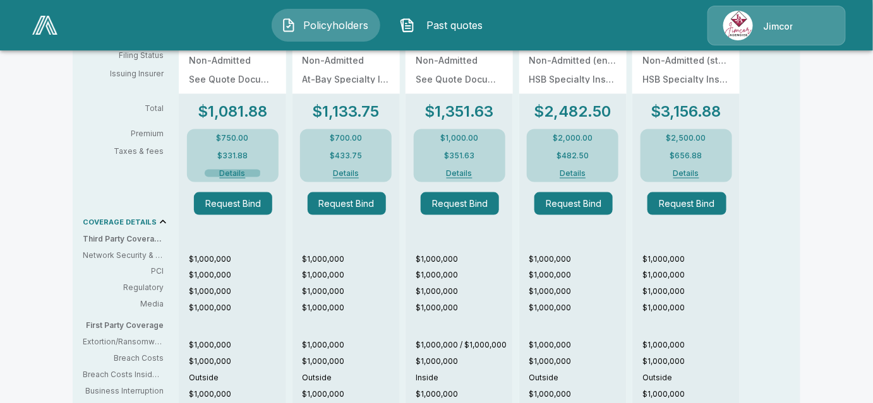
click at [236, 172] on button "Details" at bounding box center [233, 174] width 56 height 8
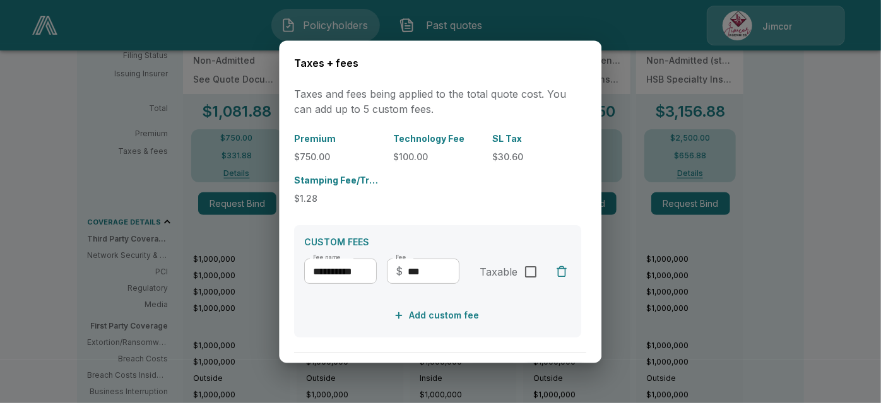
click at [92, 94] on div at bounding box center [440, 201] width 881 height 403
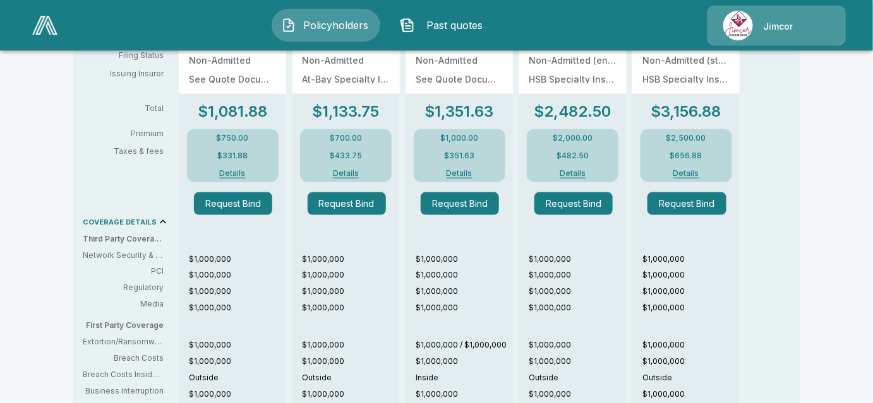
click at [240, 174] on button "Details" at bounding box center [233, 174] width 56 height 8
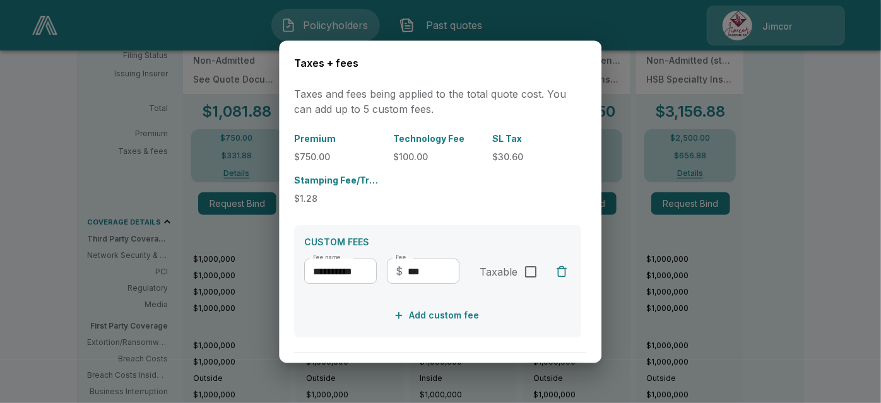
click at [127, 149] on div at bounding box center [440, 201] width 881 height 403
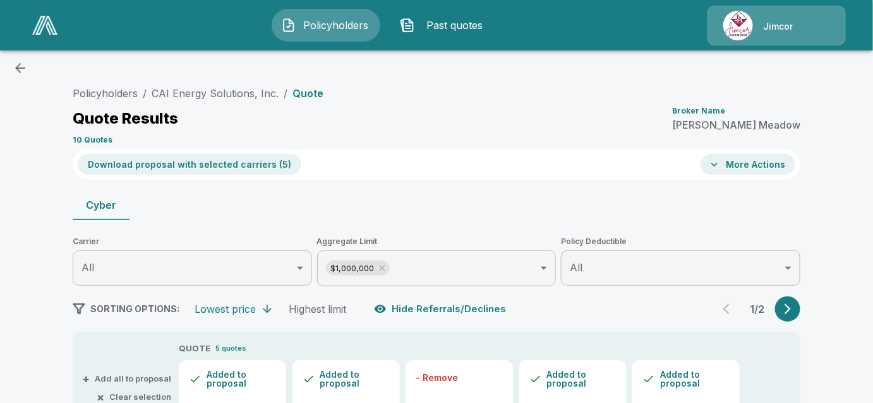
scroll to position [0, 0]
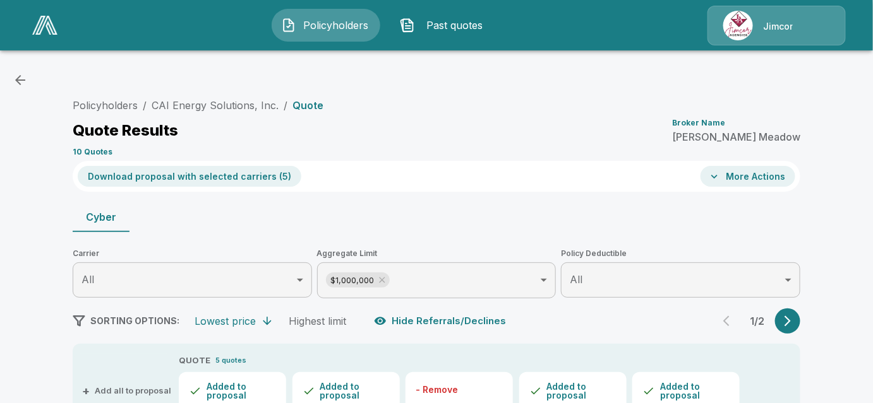
drag, startPoint x: 611, startPoint y: 167, endPoint x: 617, endPoint y: 165, distance: 7.4
click at [611, 167] on div "Download proposal with selected carriers ( 5 ) More Actions" at bounding box center [436, 176] width 727 height 31
